Goal: Transaction & Acquisition: Purchase product/service

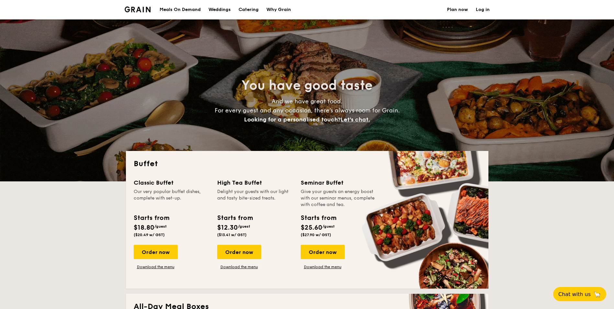
select select
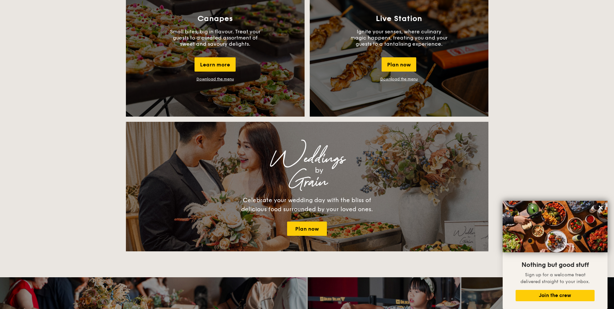
scroll to position [615, 0]
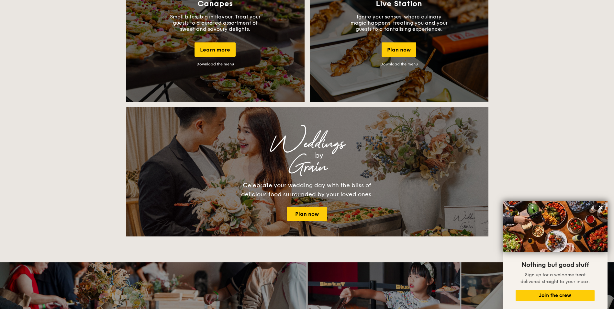
click at [226, 63] on link "Download the menu" at bounding box center [215, 64] width 38 height 5
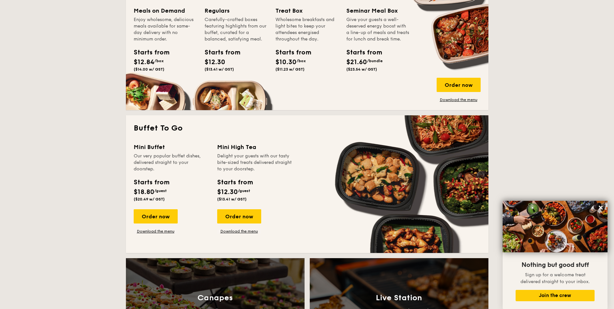
scroll to position [344, 0]
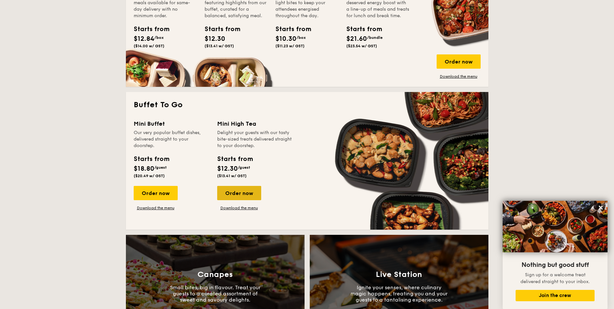
click at [233, 192] on div "Order now" at bounding box center [239, 193] width 44 height 14
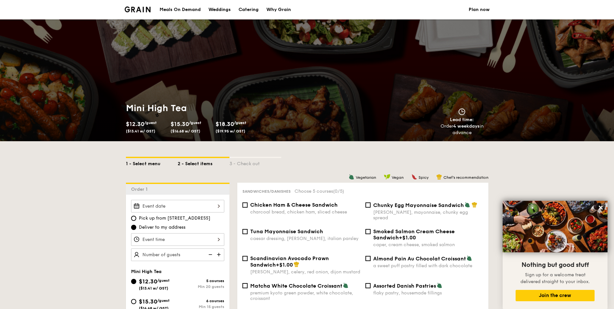
click at [140, 164] on div "1 - Select menu" at bounding box center [152, 162] width 52 height 9
select select
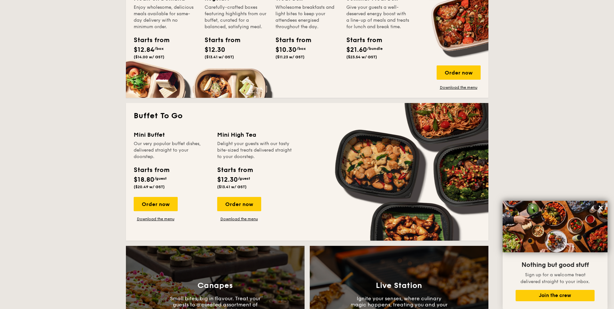
scroll to position [344, 0]
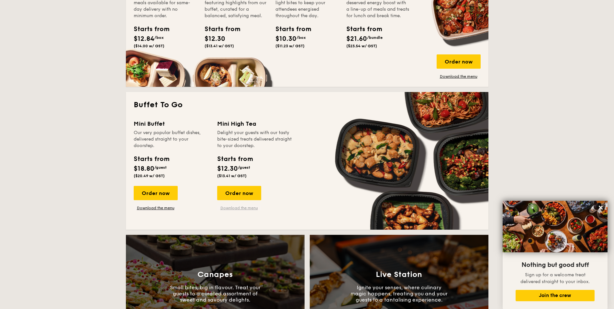
click at [235, 206] on link "Download the menu" at bounding box center [239, 207] width 44 height 5
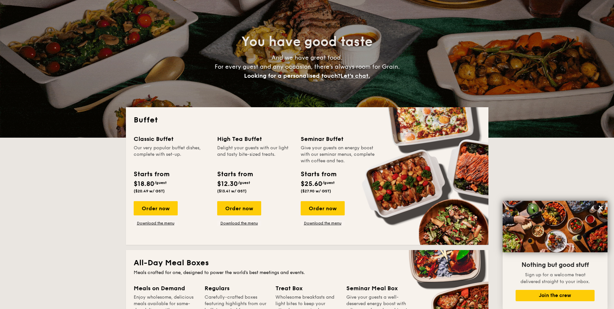
scroll to position [0, 0]
